Goal: Transaction & Acquisition: Purchase product/service

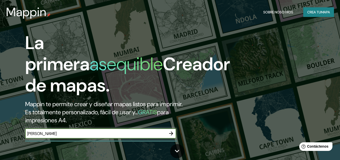
type input "[PERSON_NAME]"
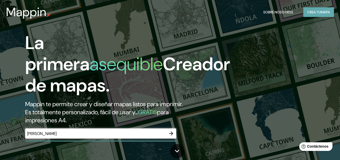
click at [316, 12] on font "Crea tu" at bounding box center [315, 12] width 14 height 5
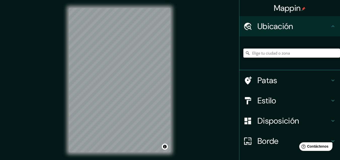
click at [274, 52] on input "Elige tu ciudad o zona" at bounding box center [292, 52] width 97 height 9
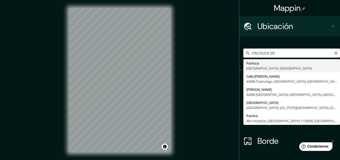
type input "Pachuca, [GEOGRAPHIC_DATA], [GEOGRAPHIC_DATA]"
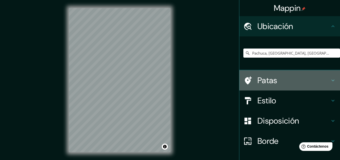
click at [296, 81] on h4 "Patas" at bounding box center [294, 80] width 73 height 10
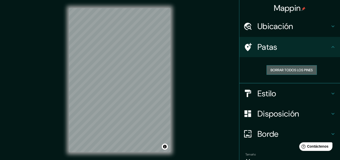
click at [293, 72] on font "Borrar todos los pines" at bounding box center [292, 70] width 42 height 5
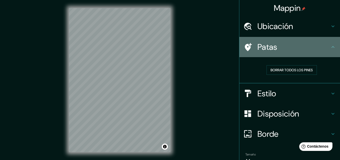
click at [284, 47] on h4 "Patas" at bounding box center [294, 47] width 73 height 10
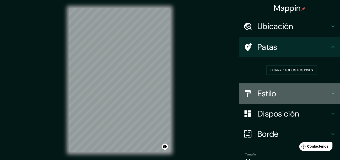
click at [281, 89] on h4 "Estilo" at bounding box center [294, 93] width 73 height 10
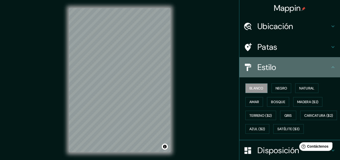
click at [277, 76] on div "Estilo" at bounding box center [290, 67] width 101 height 20
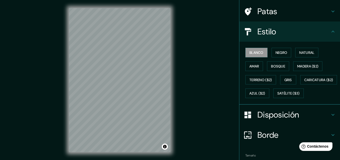
scroll to position [36, 0]
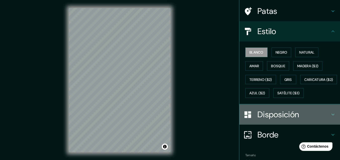
click at [281, 119] on font "Disposición" at bounding box center [279, 114] width 42 height 11
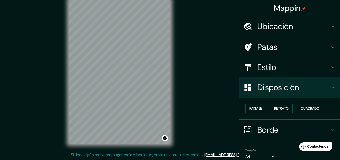
scroll to position [0, 0]
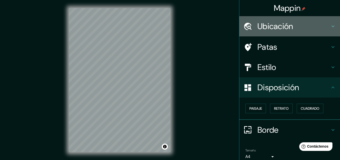
click at [282, 33] on div "Ubicación" at bounding box center [290, 26] width 101 height 20
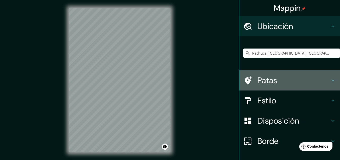
click at [281, 82] on h4 "Patas" at bounding box center [294, 80] width 73 height 10
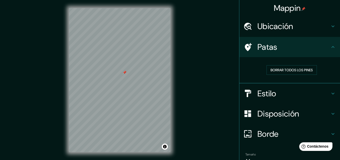
drag, startPoint x: 172, startPoint y: 90, endPoint x: 189, endPoint y: 73, distance: 23.5
click at [189, 73] on div "Mappin Ubicación Pachuca, [GEOGRAPHIC_DATA], [GEOGRAPHIC_DATA] Patas Borrar tod…" at bounding box center [170, 84] width 340 height 168
click at [126, 74] on div at bounding box center [125, 72] width 4 height 4
drag, startPoint x: 126, startPoint y: 74, endPoint x: 191, endPoint y: 48, distance: 69.8
click at [191, 48] on div "Mappin Ubicación Pachuca, [GEOGRAPHIC_DATA], [GEOGRAPHIC_DATA] Patas Borrar tod…" at bounding box center [170, 84] width 340 height 168
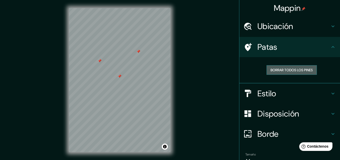
click at [290, 67] on font "Borrar todos los pines" at bounding box center [292, 70] width 42 height 7
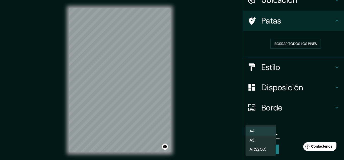
click at [262, 135] on body "Mappin Ubicación Pachuca, [GEOGRAPHIC_DATA], [GEOGRAPHIC_DATA] Patas Borrar tod…" at bounding box center [172, 80] width 344 height 160
click at [261, 138] on li "A3" at bounding box center [261, 140] width 30 height 9
type input "a4"
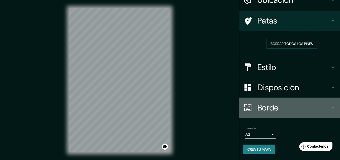
click at [279, 105] on h4 "Borde" at bounding box center [294, 107] width 73 height 10
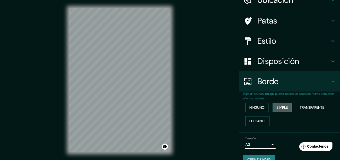
click at [279, 109] on font "Simple" at bounding box center [282, 107] width 11 height 5
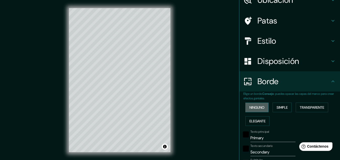
click at [260, 109] on font "Ninguno" at bounding box center [257, 107] width 15 height 5
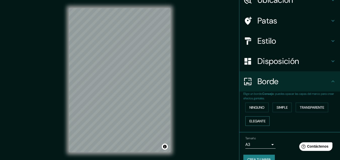
click at [263, 120] on font "Elegante" at bounding box center [258, 120] width 16 height 5
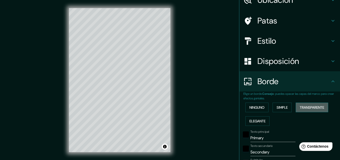
click at [322, 104] on font "Transparente" at bounding box center [312, 107] width 24 height 7
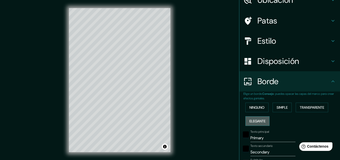
click at [260, 123] on font "Elegante" at bounding box center [258, 120] width 16 height 7
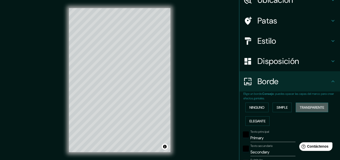
click at [304, 105] on font "Transparente" at bounding box center [312, 107] width 24 height 7
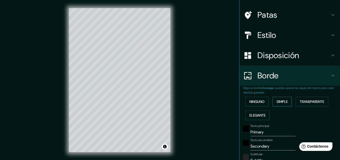
scroll to position [33, 0]
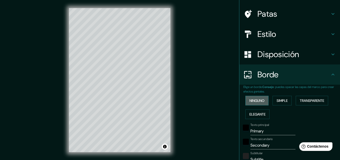
click at [261, 105] on button "Ninguno" at bounding box center [257, 101] width 23 height 10
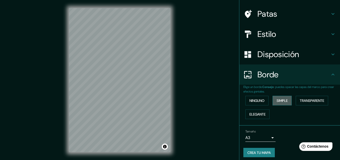
click at [273, 102] on button "Simple" at bounding box center [282, 101] width 19 height 10
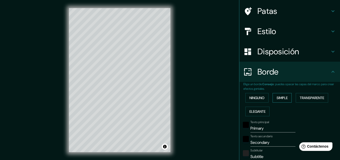
scroll to position [37, 0]
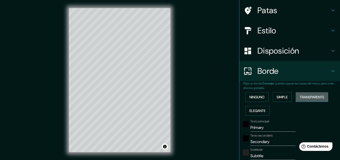
click at [305, 94] on font "Transparente" at bounding box center [312, 96] width 24 height 7
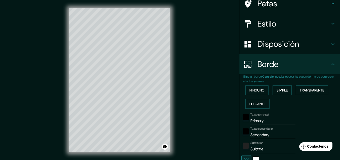
scroll to position [44, 0]
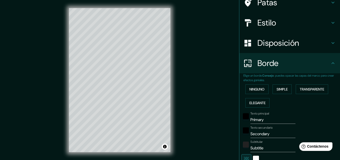
click at [265, 121] on input "Primary" at bounding box center [273, 119] width 45 height 8
drag, startPoint x: 265, startPoint y: 121, endPoint x: 243, endPoint y: 124, distance: 22.3
click at [244, 124] on div "Texto principal Primary Texto secundario Secondary Subtitular Subtitle Añadir c…" at bounding box center [284, 155] width 81 height 92
type input "193"
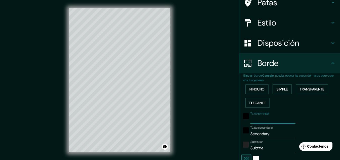
type input "32"
type input "P"
type input "193"
type input "32"
type input "PA"
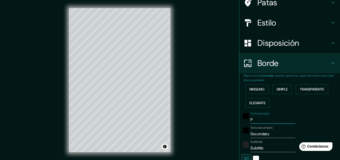
type input "193"
type input "32"
type input "PAC"
type input "193"
type input "32"
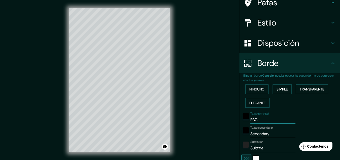
type input "PACH"
type input "193"
type input "32"
type input "PACHU"
type input "193"
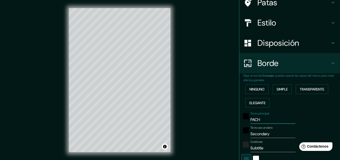
type input "32"
type input "PACHUC"
type input "193"
type input "32"
type input "PACHUCA"
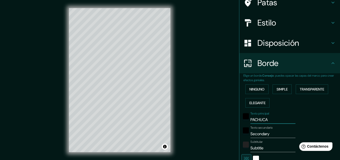
type input "193"
type input "32"
type input "PACHUCA"
click at [270, 136] on input "Secondary" at bounding box center [273, 134] width 45 height 8
type input "Secondar"
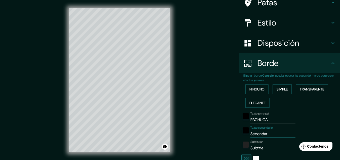
type input "193"
type input "32"
type input "Seconda"
type input "193"
type input "32"
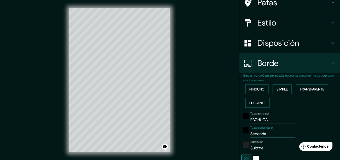
type input "Second"
type input "193"
type input "32"
type input "Secon"
type input "193"
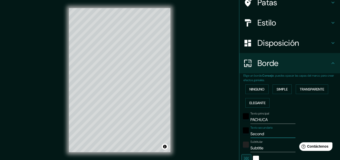
type input "32"
type input "S"
type input "193"
type input "32"
type input "193"
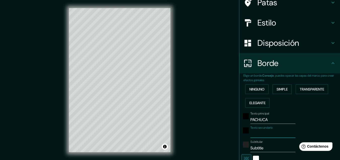
type input "32"
type input "D"
type input "193"
type input "32"
type input "DE"
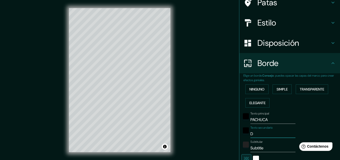
type input "193"
type input "32"
type input "DE"
type input "193"
type input "32"
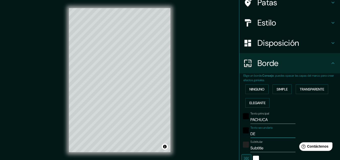
type input "DE S"
type input "193"
type input "32"
type input "DE SO"
type input "193"
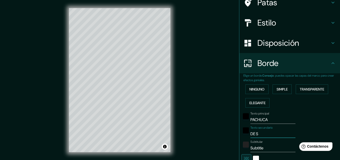
type input "32"
type input "DE SOT"
type input "193"
type input "32"
type input "[PERSON_NAME]"
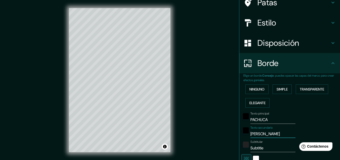
type input "193"
type input "32"
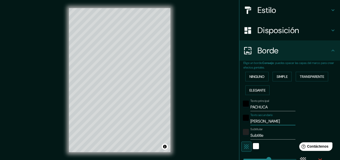
scroll to position [57, 0]
type input "[PERSON_NAME]"
click at [269, 136] on input "Subtitle" at bounding box center [273, 135] width 45 height 8
type input "193"
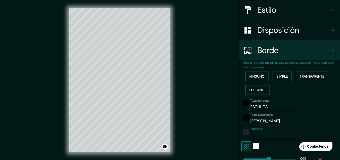
type input "32"
type input "P"
type input "193"
type input "32"
type input "PA"
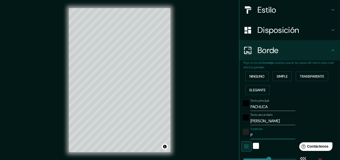
type input "193"
type input "32"
type input "PAM"
type input "193"
type input "32"
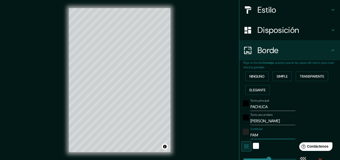
type input "PAMA"
type input "193"
type input "32"
type input "PAM"
type input "193"
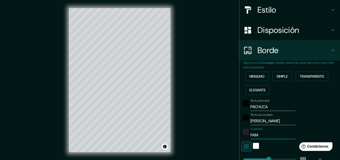
type input "32"
type input "PA"
type input "193"
type input "32"
type input "P"
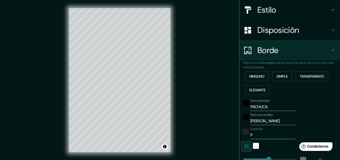
type input "193"
type input "32"
type input "193"
type input "32"
type input "M"
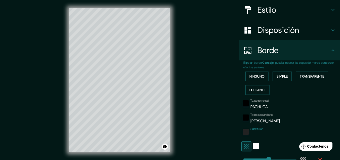
type input "193"
type input "32"
type input "MA"
type input "193"
type input "32"
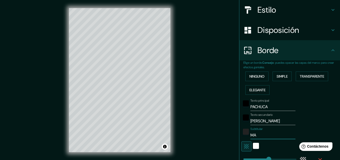
type input "MAP"
type input "193"
type input "32"
type input "MAPA"
type input "193"
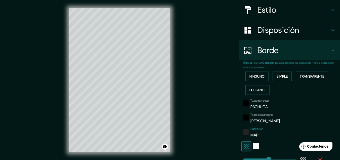
type input "32"
type input "MAPA"
type input "193"
type input "32"
type input "MAPA G"
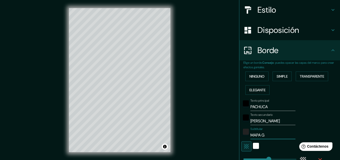
type input "193"
type input "32"
type input "MAPA GE"
type input "193"
type input "32"
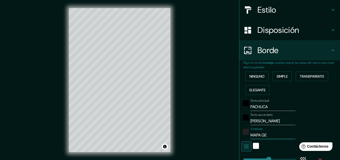
type input "MAPA GEO"
type input "193"
type input "32"
type input "MAPA GEOG"
type input "193"
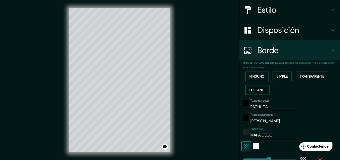
type input "32"
type input "MAPA GEOGR"
type input "193"
type input "32"
type input "MAPA GEOGRA"
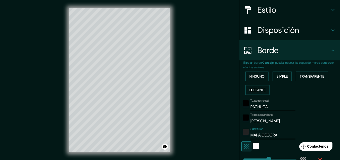
type input "193"
type input "32"
type input "MAPA GEOGRAF"
type input "193"
type input "32"
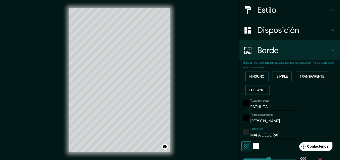
type input "MAPA GEOGRAFI"
type input "193"
type input "32"
type input "MAPA GEOGRAFIC"
type input "193"
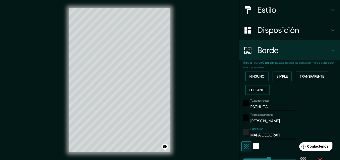
type input "32"
type input "MAPA GEOGRAFICO"
type input "193"
type input "32"
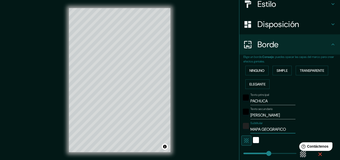
scroll to position [82, 0]
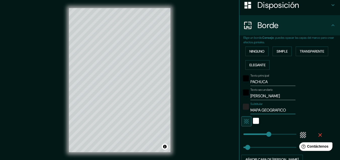
type input "193"
type input "MAPA GEOGRAFICO"
type input "84"
drag, startPoint x: 265, startPoint y: 134, endPoint x: 251, endPoint y: 136, distance: 14.3
type input "32"
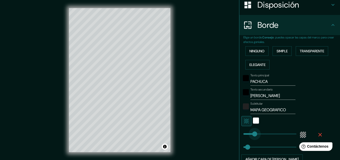
type input "341"
drag, startPoint x: 251, startPoint y: 136, endPoint x: 285, endPoint y: 129, distance: 34.9
type input "32"
type input "36"
drag, startPoint x: 285, startPoint y: 129, endPoint x: 245, endPoint y: 136, distance: 41.3
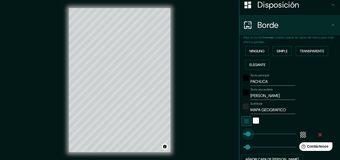
type input "32"
type input "61"
drag, startPoint x: 245, startPoint y: 136, endPoint x: 248, endPoint y: 136, distance: 3.3
type input "32"
type input "82"
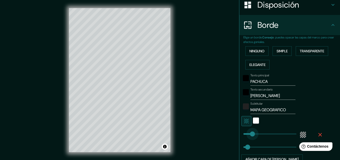
drag, startPoint x: 248, startPoint y: 136, endPoint x: 251, endPoint y: 136, distance: 2.8
type input "63"
drag, startPoint x: 245, startPoint y: 146, endPoint x: 248, endPoint y: 146, distance: 3.0
type input "279"
drag, startPoint x: 248, startPoint y: 146, endPoint x: 277, endPoint y: 145, distance: 29.0
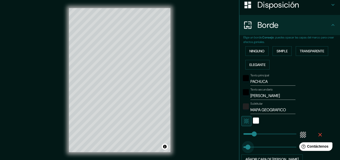
type input "36"
drag, startPoint x: 277, startPoint y: 145, endPoint x: 245, endPoint y: 150, distance: 32.9
type input "67"
drag, startPoint x: 245, startPoint y: 150, endPoint x: 249, endPoint y: 149, distance: 4.1
click at [252, 124] on div at bounding box center [256, 121] width 9 height 10
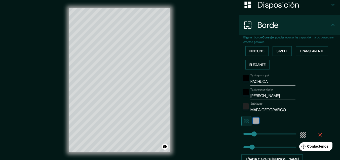
click at [253, 122] on div "blanco" at bounding box center [256, 120] width 6 height 6
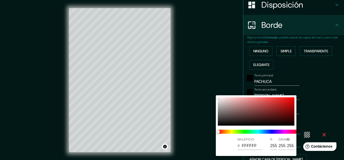
drag, startPoint x: 217, startPoint y: 98, endPoint x: 256, endPoint y: 100, distance: 38.6
click at [256, 100] on div "MALEFICIO # FFFFFF R 255 GRAMO 255 B 255" at bounding box center [256, 125] width 81 height 60
type input "E87676"
type input "232"
type input "118"
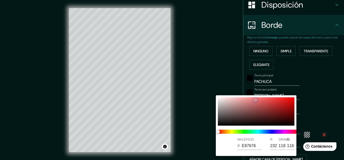
type input "118"
click at [256, 100] on div at bounding box center [256, 100] width 2 height 2
click at [241, 108] on div at bounding box center [256, 111] width 77 height 28
type input "9F6F6F"
type input "159"
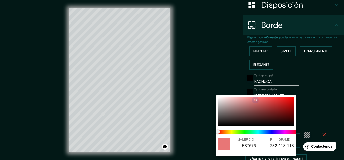
type input "111"
click at [224, 117] on div at bounding box center [256, 111] width 77 height 28
type input "4A4444"
type input "74"
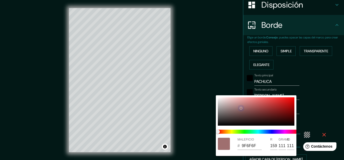
type input "68"
click at [226, 103] on div at bounding box center [256, 111] width 77 height 28
type input "C6B2B2"
type input "198"
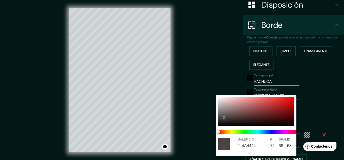
type input "178"
click at [225, 100] on div at bounding box center [256, 111] width 77 height 28
type input "E3CECE"
type input "227"
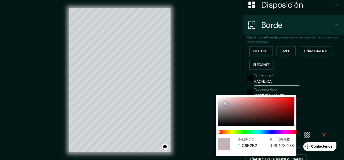
type input "206"
click at [219, 99] on div at bounding box center [256, 111] width 77 height 28
type input "F1EEEE"
type input "241"
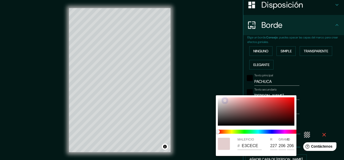
type input "238"
click at [316, 94] on div at bounding box center [172, 80] width 344 height 160
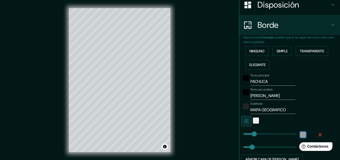
click at [300, 137] on div "color-55555544" at bounding box center [303, 134] width 6 height 6
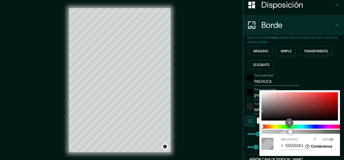
type input "55555563"
drag, startPoint x: 282, startPoint y: 130, endPoint x: 293, endPoint y: 132, distance: 10.8
click at [293, 132] on span "38" at bounding box center [292, 131] width 4 height 4
click at [231, 127] on div at bounding box center [172, 80] width 344 height 160
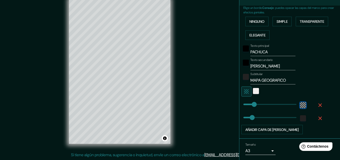
scroll to position [112, 0]
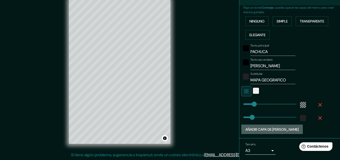
click at [274, 131] on font "Añadir capa de [PERSON_NAME]" at bounding box center [272, 129] width 53 height 7
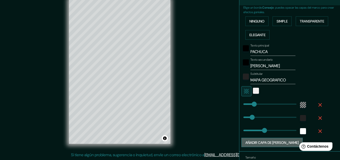
click at [272, 139] on font "Añadir capa de [PERSON_NAME]" at bounding box center [272, 142] width 53 height 7
type input "161"
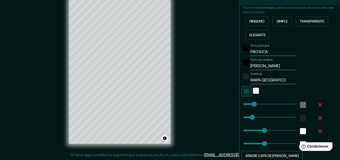
type input "241"
type input "161"
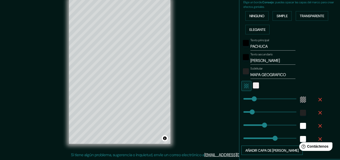
scroll to position [118, 0]
click at [319, 126] on icon "button" at bounding box center [321, 125] width 4 height 4
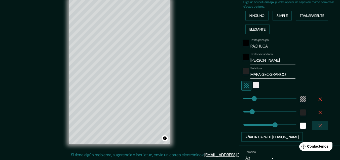
click at [319, 126] on icon "button" at bounding box center [321, 125] width 4 height 4
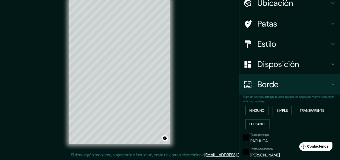
scroll to position [0, 0]
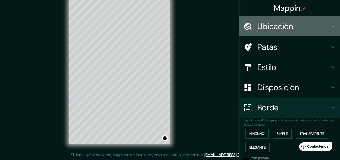
click at [300, 23] on h4 "Ubicación" at bounding box center [294, 26] width 73 height 10
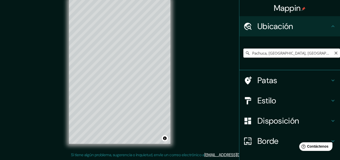
click at [296, 55] on input "Pachuca, [GEOGRAPHIC_DATA], [GEOGRAPHIC_DATA]" at bounding box center [292, 52] width 97 height 9
